Goal: Navigation & Orientation: Find specific page/section

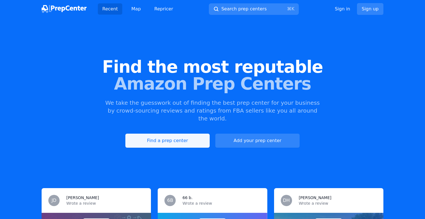
click at [186, 134] on link "Find a prep center" at bounding box center [167, 141] width 84 height 14
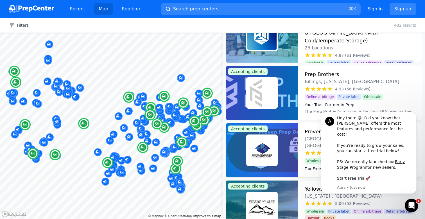
scroll to position [275, 0]
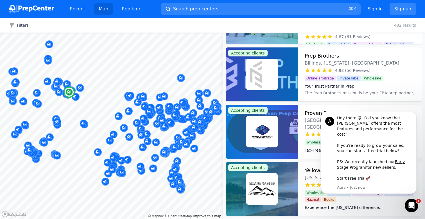
click at [337, 54] on div "Prep Brothers Billings, [US_STATE], [GEOGRAPHIC_DATA]" at bounding box center [359, 59] width 110 height 15
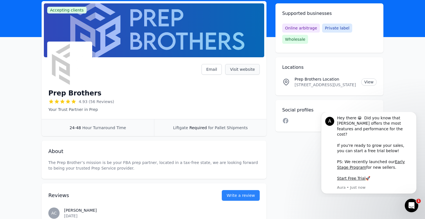
scroll to position [36, 0]
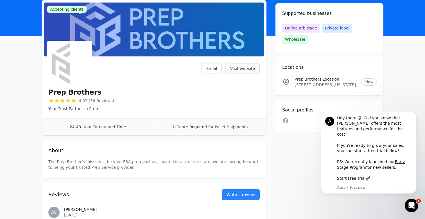
click at [247, 70] on link "Visit website" at bounding box center [242, 68] width 35 height 11
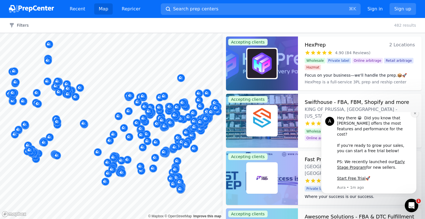
click at [415, 115] on icon "Dismiss notification" at bounding box center [414, 113] width 3 height 3
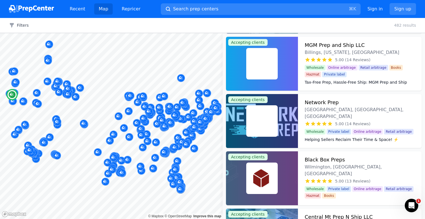
scroll to position [1375, 0]
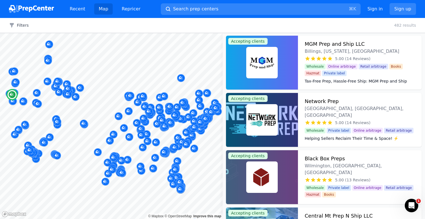
click at [339, 104] on div "Network Prep Lafayette, [GEOGRAPHIC_DATA], [GEOGRAPHIC_DATA]" at bounding box center [359, 107] width 110 height 21
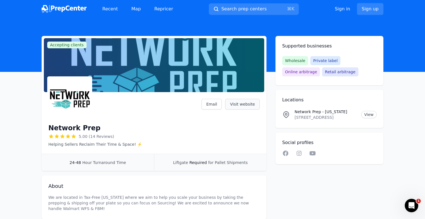
click at [252, 104] on link "Visit website" at bounding box center [242, 104] width 35 height 11
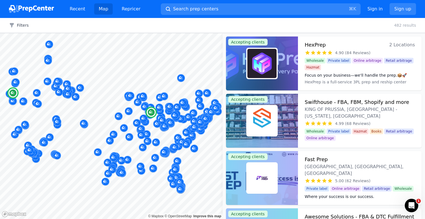
click at [336, 45] on div "HexPrep 2 Locations" at bounding box center [359, 45] width 110 height 8
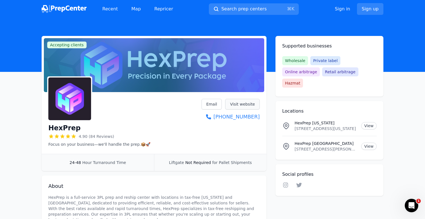
click at [237, 104] on link "Visit website" at bounding box center [242, 104] width 35 height 11
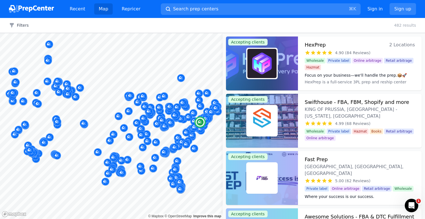
click at [330, 106] on h3 "Swifthouse - FBA, FBM, Shopify and more" at bounding box center [356, 102] width 104 height 8
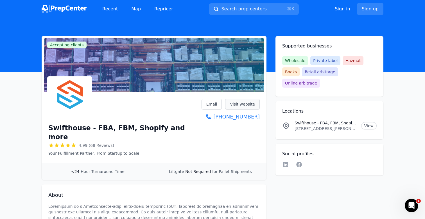
click at [241, 107] on link "Visit website" at bounding box center [242, 104] width 35 height 11
